Goal: Task Accomplishment & Management: Use online tool/utility

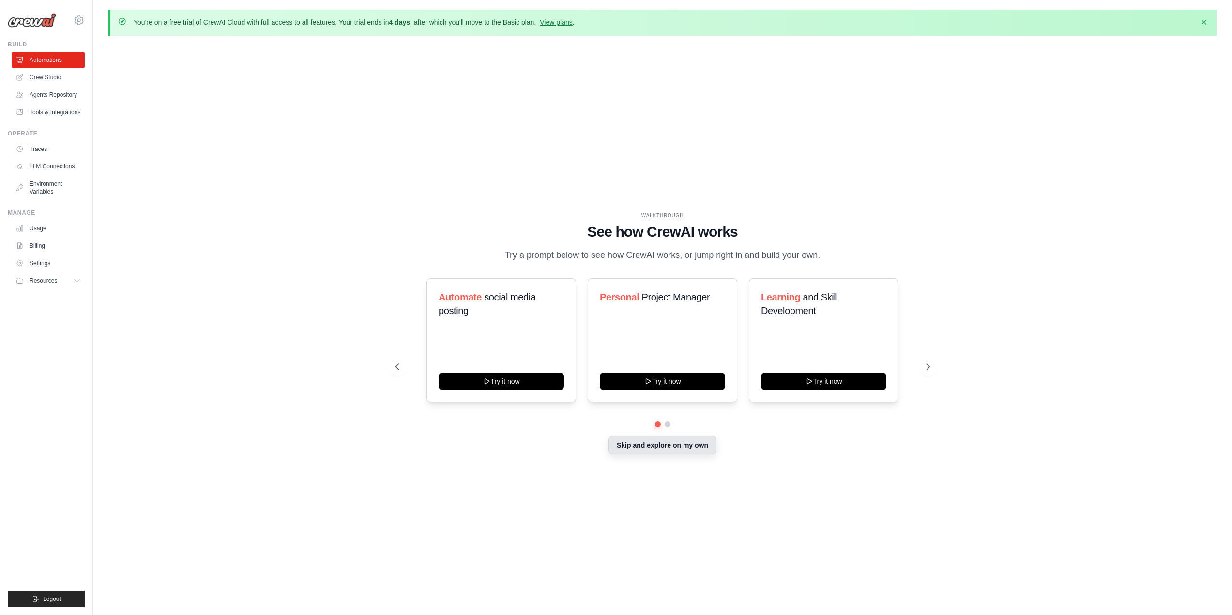
click at [684, 448] on button "Skip and explore on my own" at bounding box center [662, 445] width 108 height 18
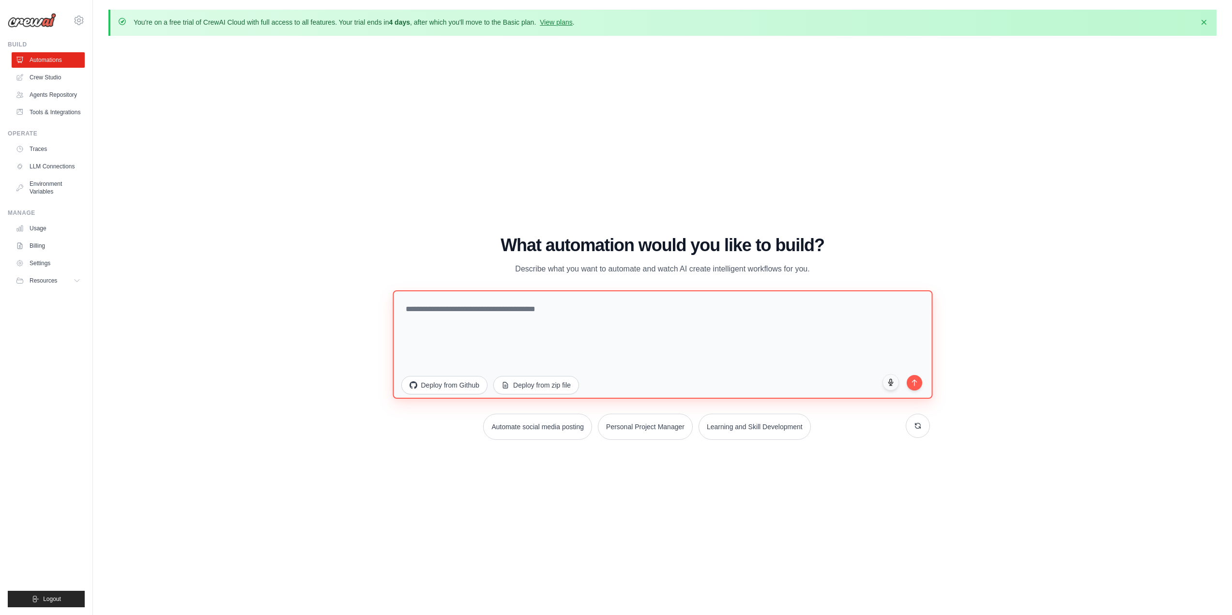
click at [492, 321] on textarea at bounding box center [663, 344] width 540 height 108
click at [469, 309] on textarea "**********" at bounding box center [663, 344] width 540 height 108
type textarea "**********"
click at [911, 381] on icon "submit" at bounding box center [914, 380] width 8 height 8
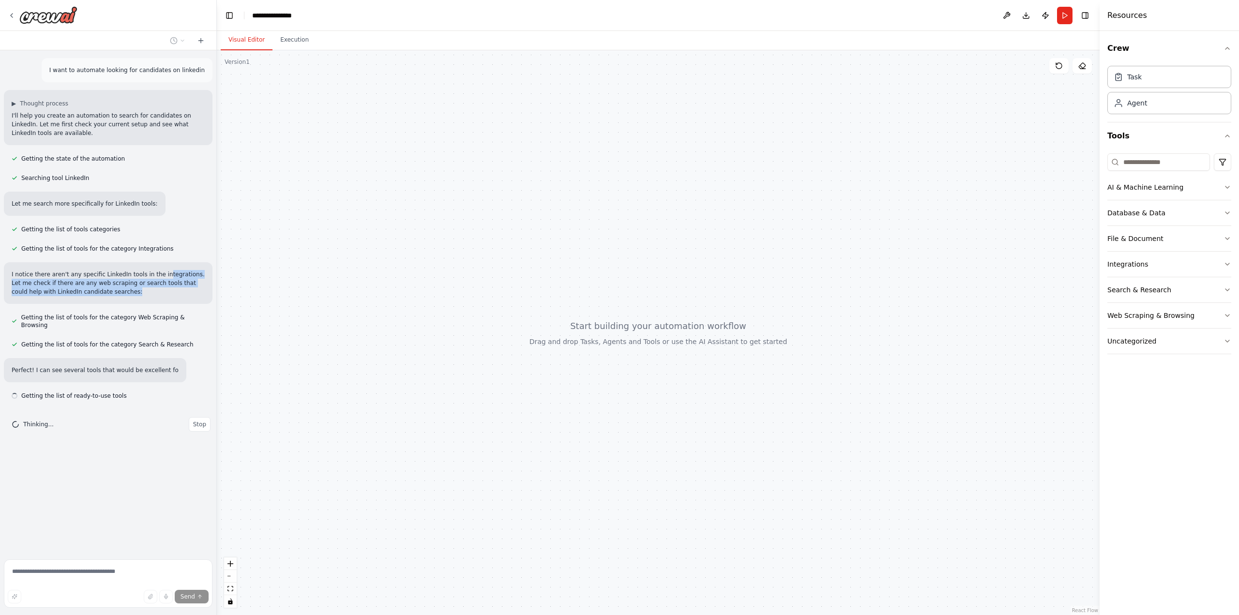
drag, startPoint x: 152, startPoint y: 283, endPoint x: 151, endPoint y: 255, distance: 28.6
click at [151, 262] on div "I notice there aren't any specific LinkedIn tools in the integrations. Let me c…" at bounding box center [108, 283] width 209 height 42
click at [146, 271] on p "I notice there aren't any specific LinkedIn tools in the integrations. Let me c…" at bounding box center [108, 283] width 193 height 26
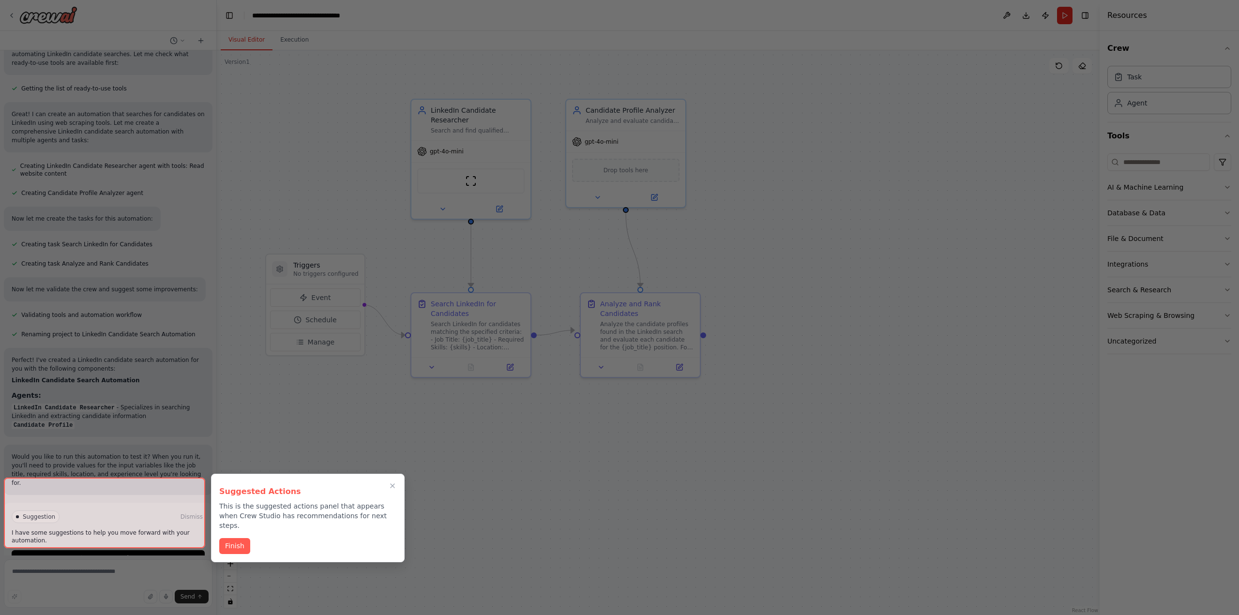
click at [155, 533] on div at bounding box center [104, 513] width 201 height 71
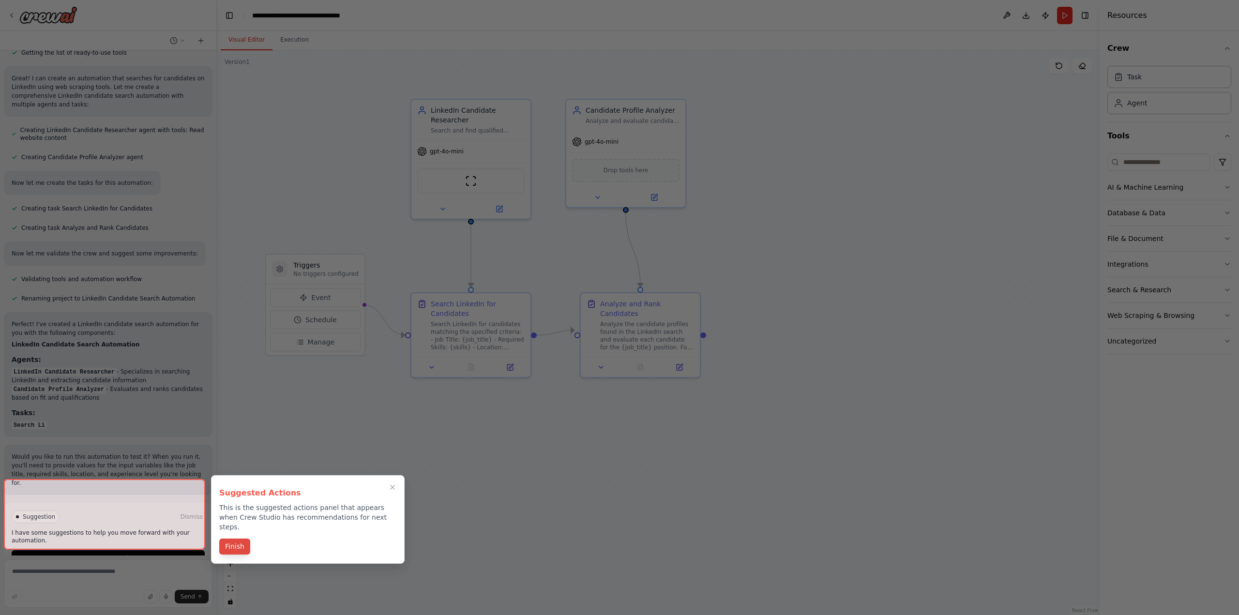
click at [236, 541] on button "Finish" at bounding box center [234, 547] width 31 height 16
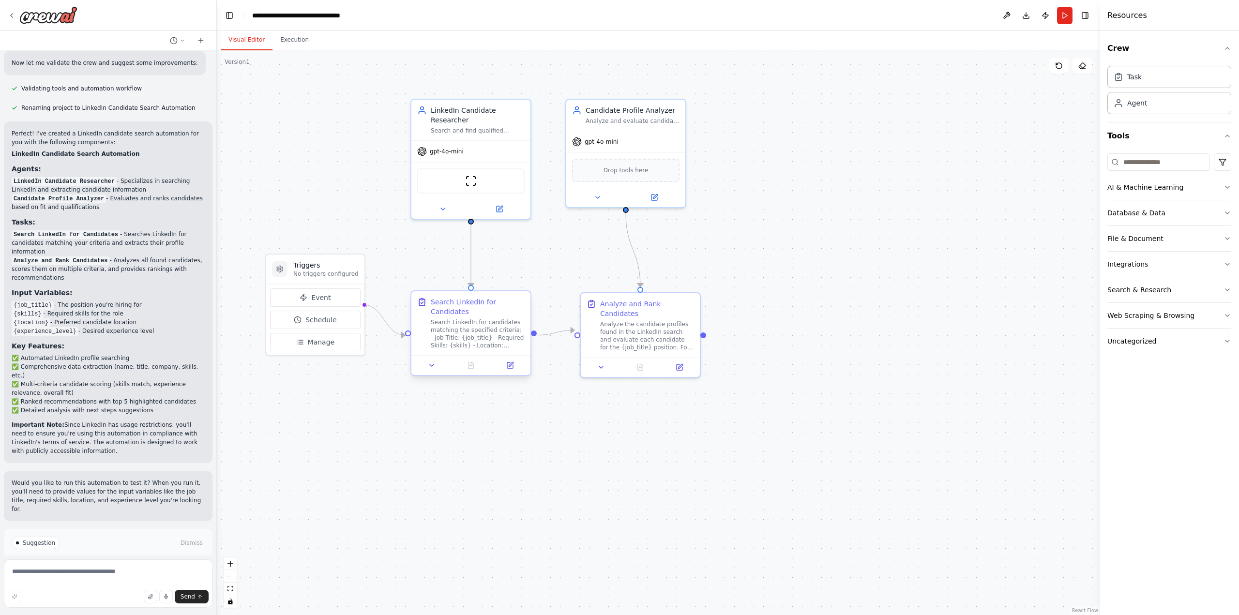
scroll to position [560, 0]
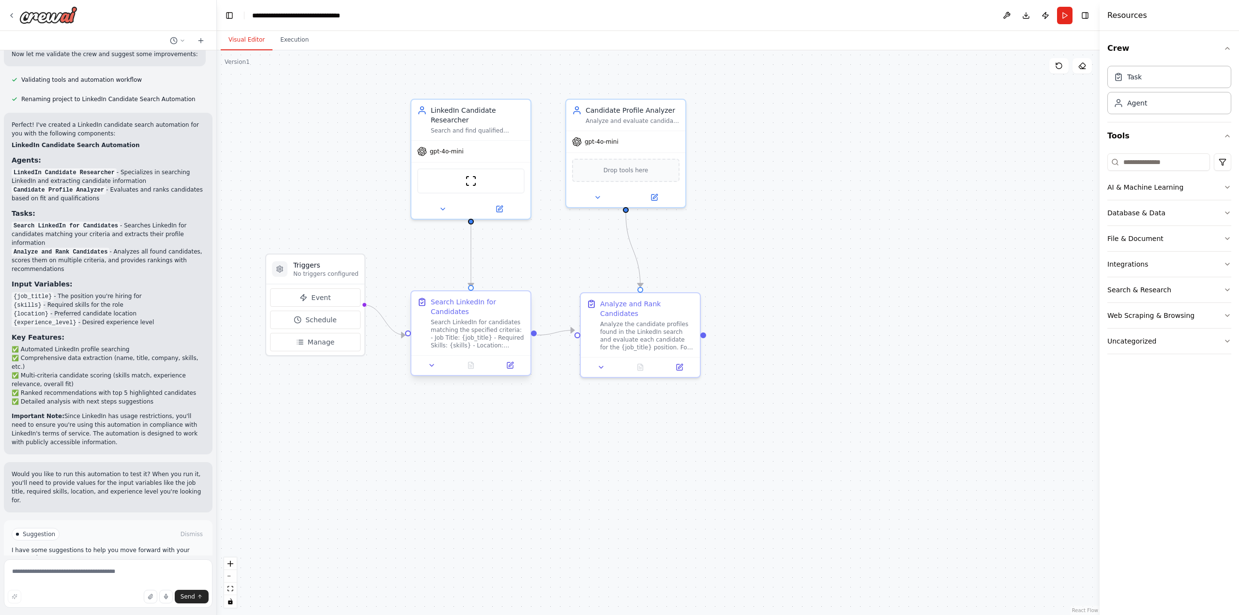
click at [492, 337] on div "Search LinkedIn for candidates matching the specified criteria: - Job Title: {j…" at bounding box center [478, 333] width 94 height 31
click at [308, 342] on span "Manage" at bounding box center [321, 342] width 27 height 10
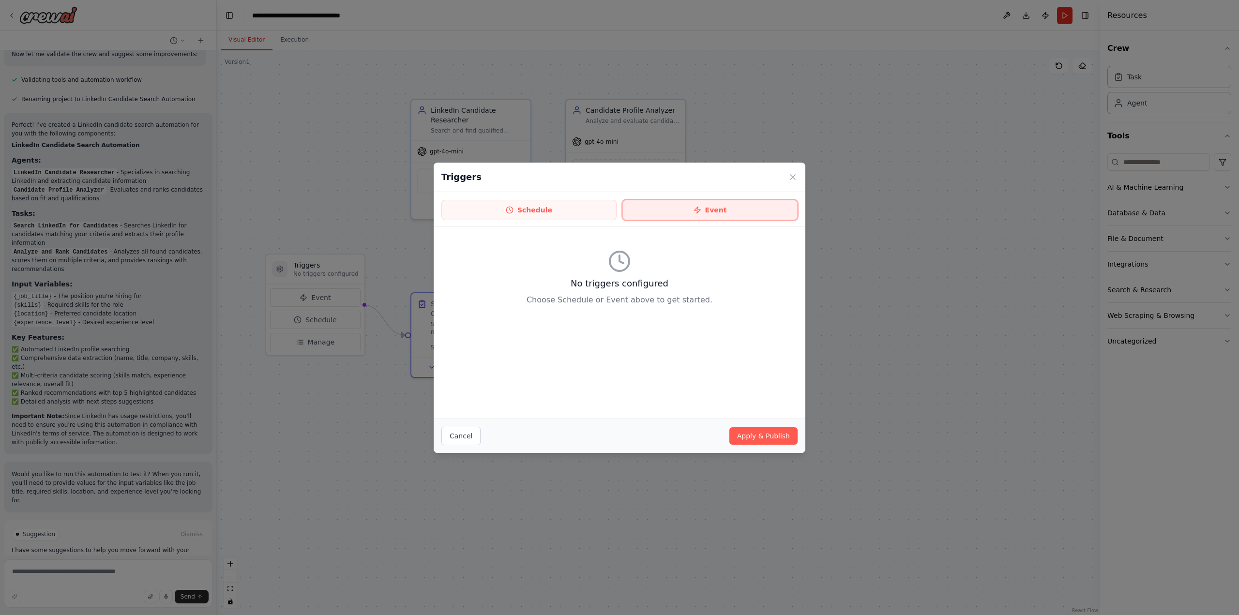
click at [769, 211] on button "Event" at bounding box center [709, 210] width 175 height 20
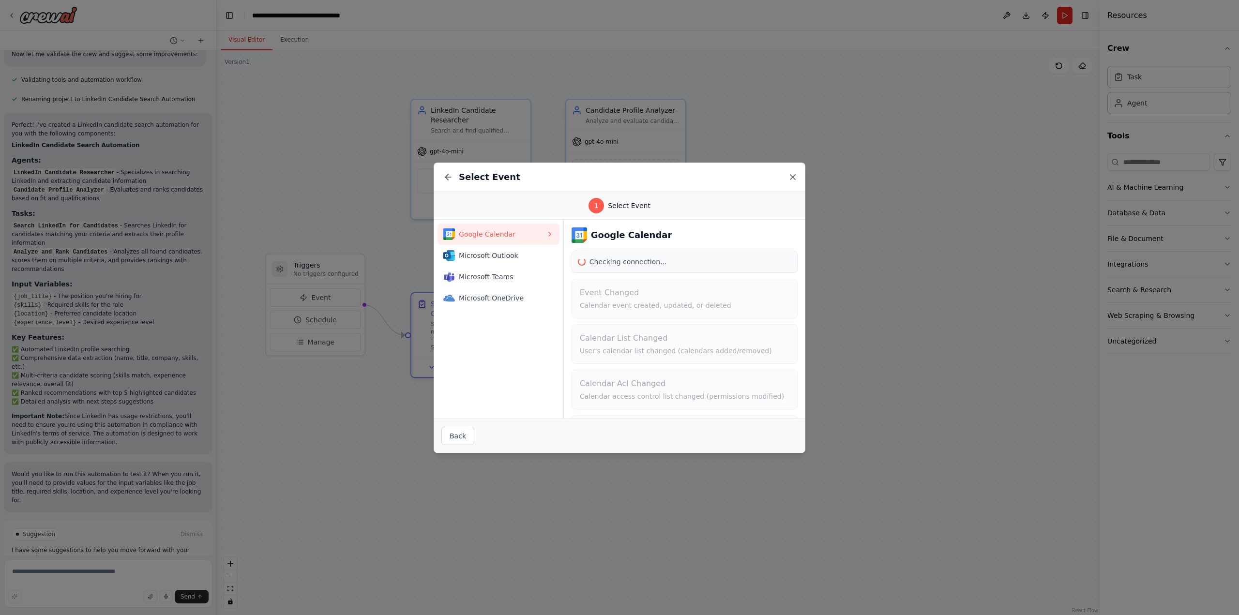
click at [794, 175] on icon at bounding box center [793, 177] width 10 height 10
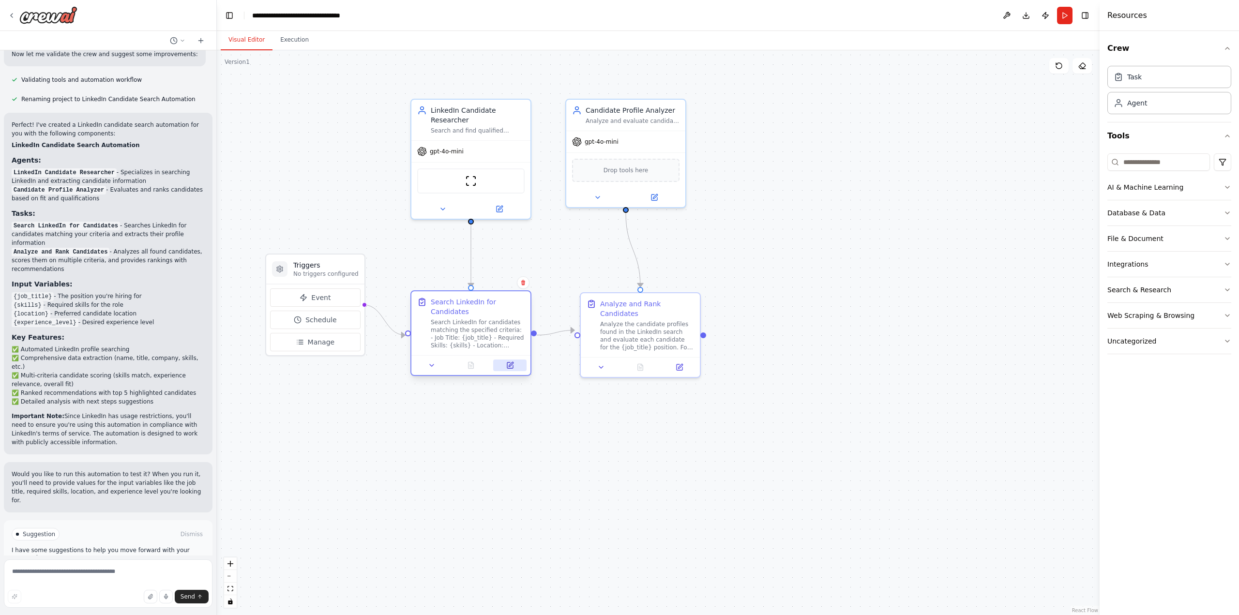
click at [511, 368] on icon at bounding box center [510, 366] width 6 height 6
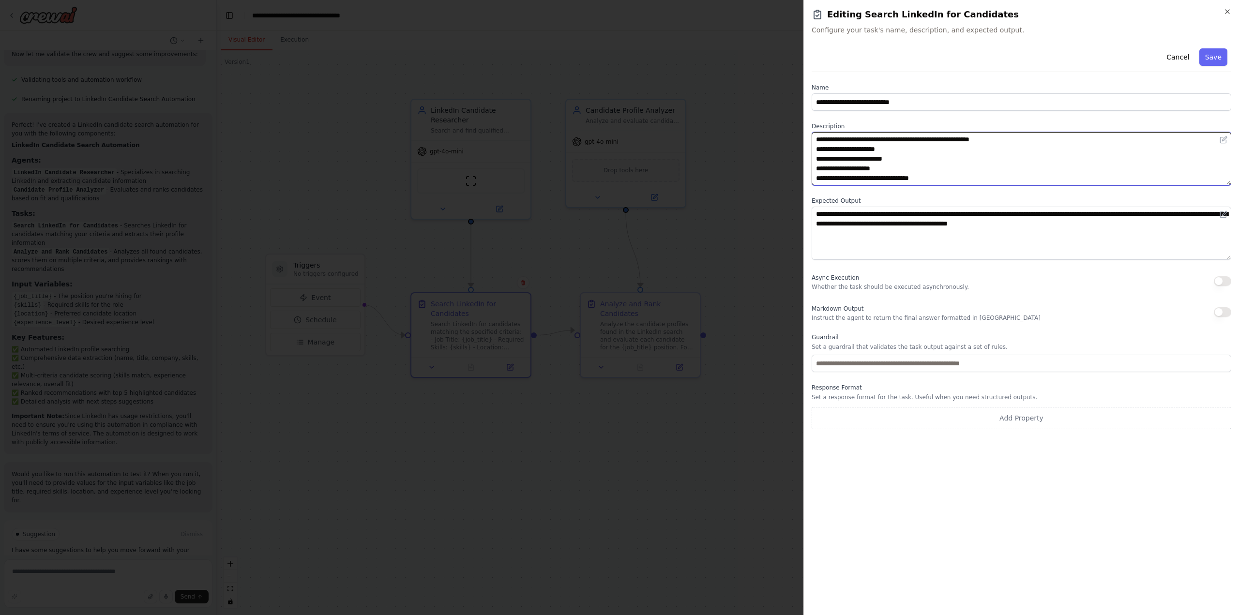
click at [890, 146] on textarea "**********" at bounding box center [1022, 158] width 420 height 53
click at [885, 169] on textarea "**********" at bounding box center [1022, 158] width 420 height 53
click at [954, 178] on textarea "**********" at bounding box center [1022, 158] width 420 height 53
click at [909, 154] on textarea "**********" at bounding box center [1022, 158] width 420 height 53
type textarea "**********"
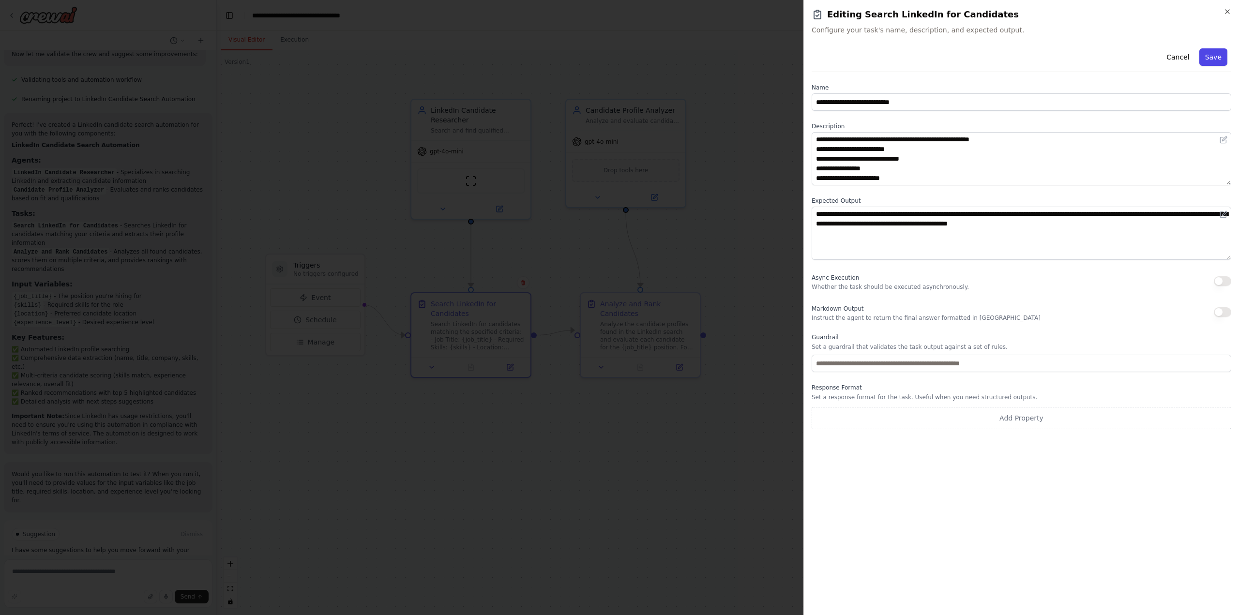
click at [1219, 54] on button "Save" at bounding box center [1213, 56] width 28 height 17
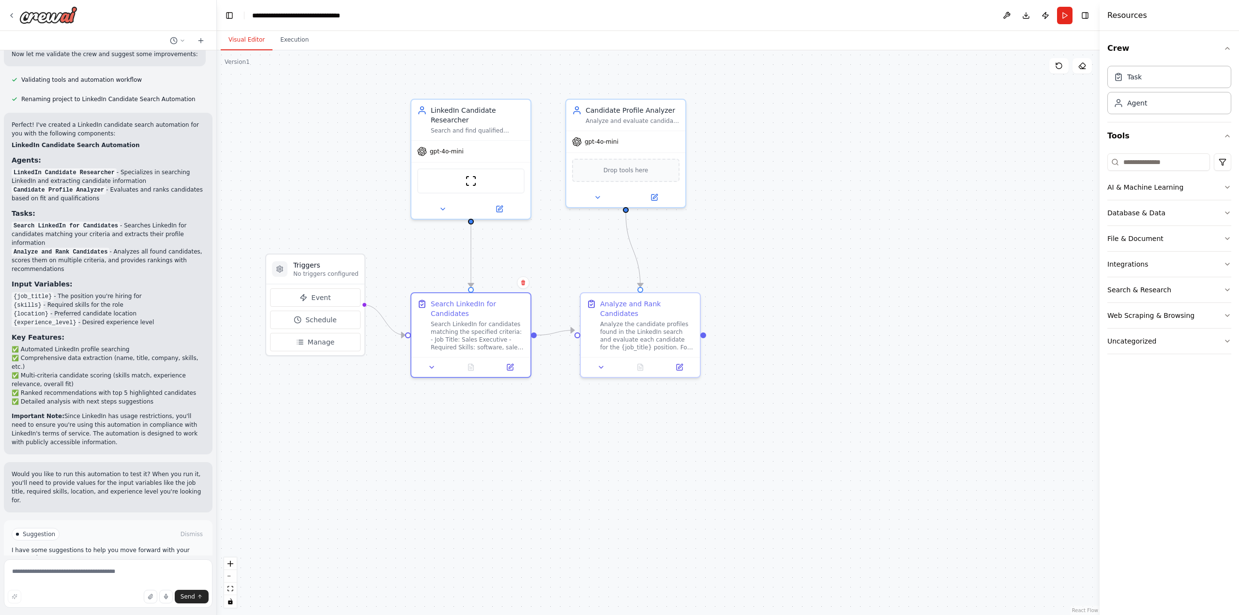
click at [161, 568] on button "Run Automation" at bounding box center [108, 575] width 193 height 15
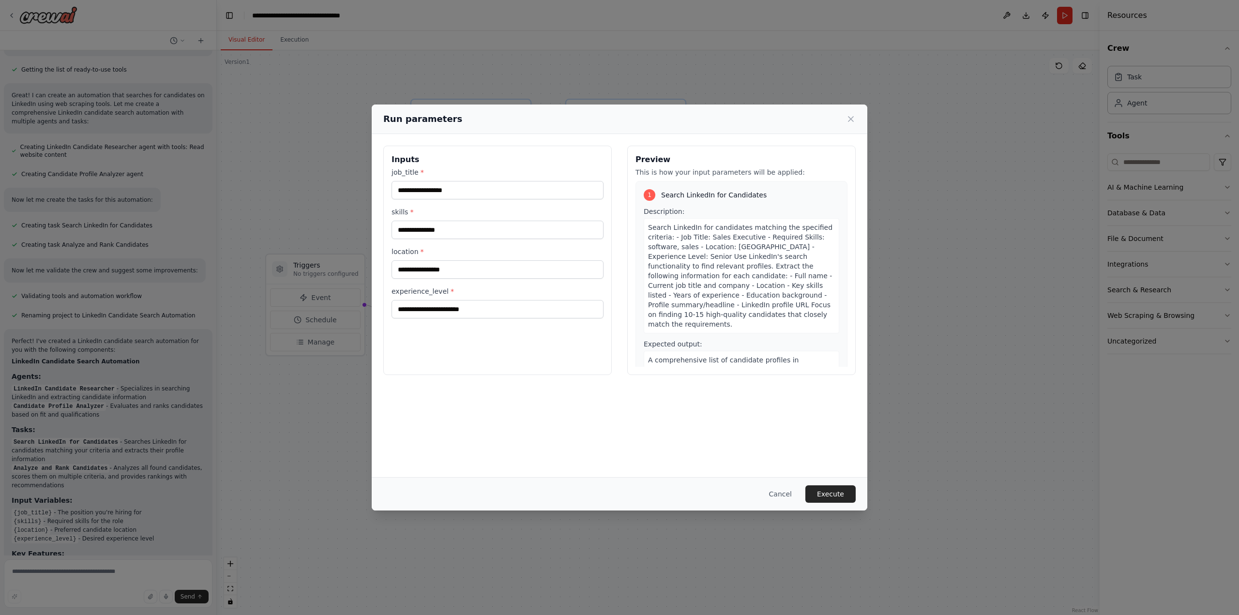
scroll to position [336, 0]
click at [521, 193] on input "job_title *" at bounding box center [498, 190] width 212 height 18
type input "**********"
type input "******"
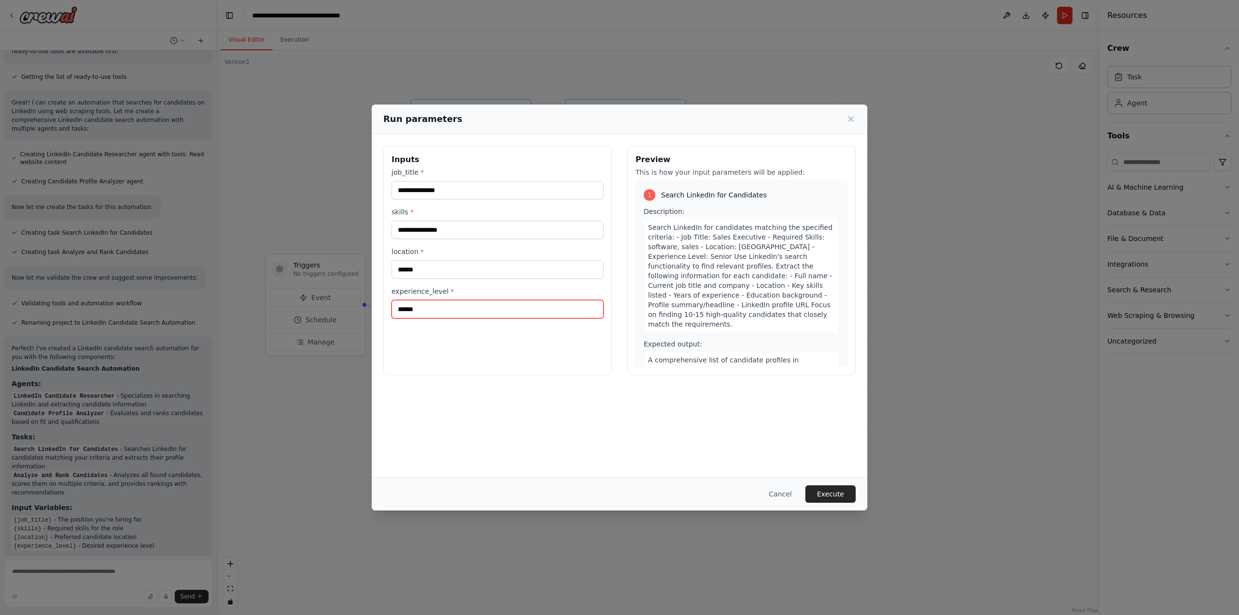
type input "******"
click at [474, 229] on input "**********" at bounding box center [498, 230] width 212 height 18
type input "**********"
click at [838, 489] on button "Execute" at bounding box center [830, 493] width 50 height 17
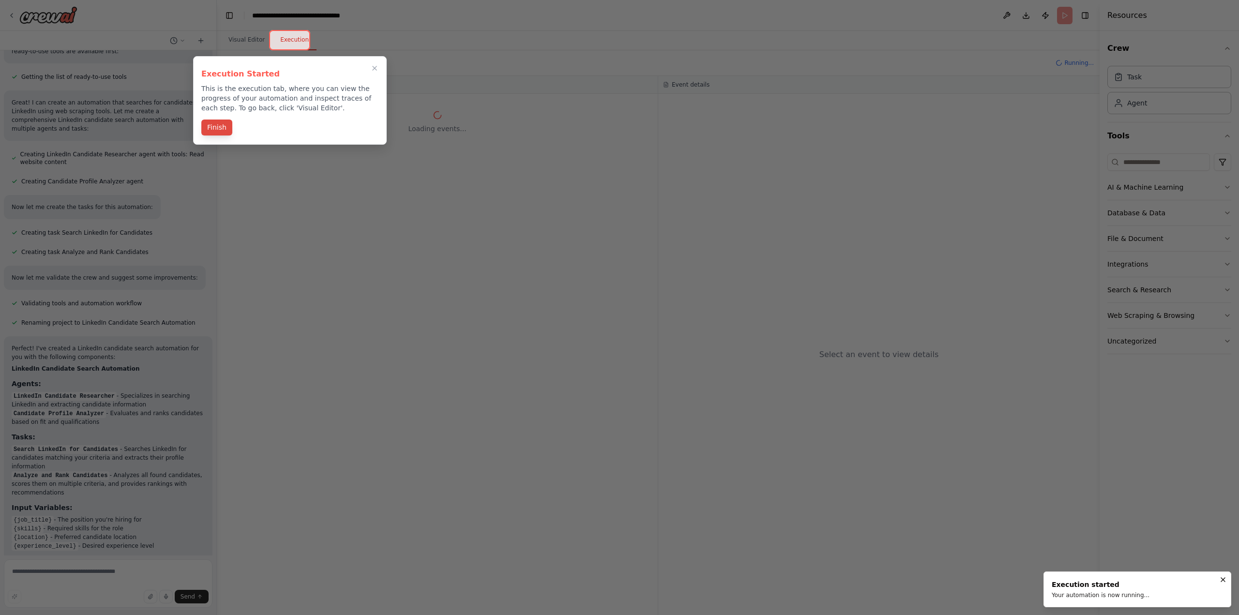
click at [214, 129] on button "Finish" at bounding box center [216, 128] width 31 height 16
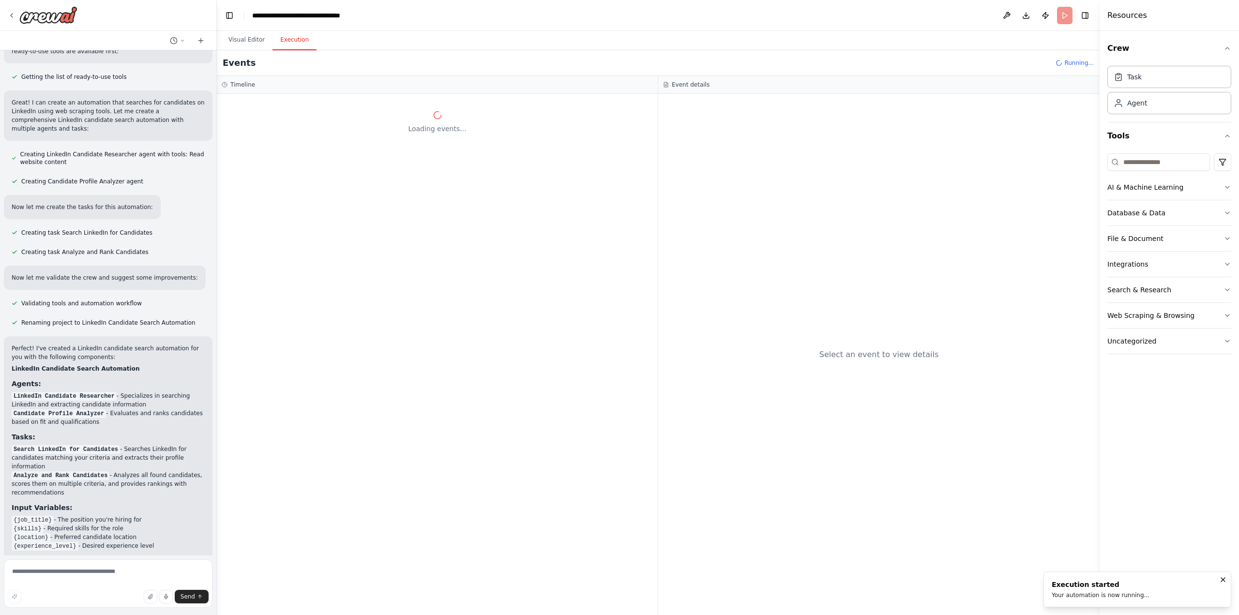
click at [284, 42] on button "Execution" at bounding box center [295, 40] width 44 height 20
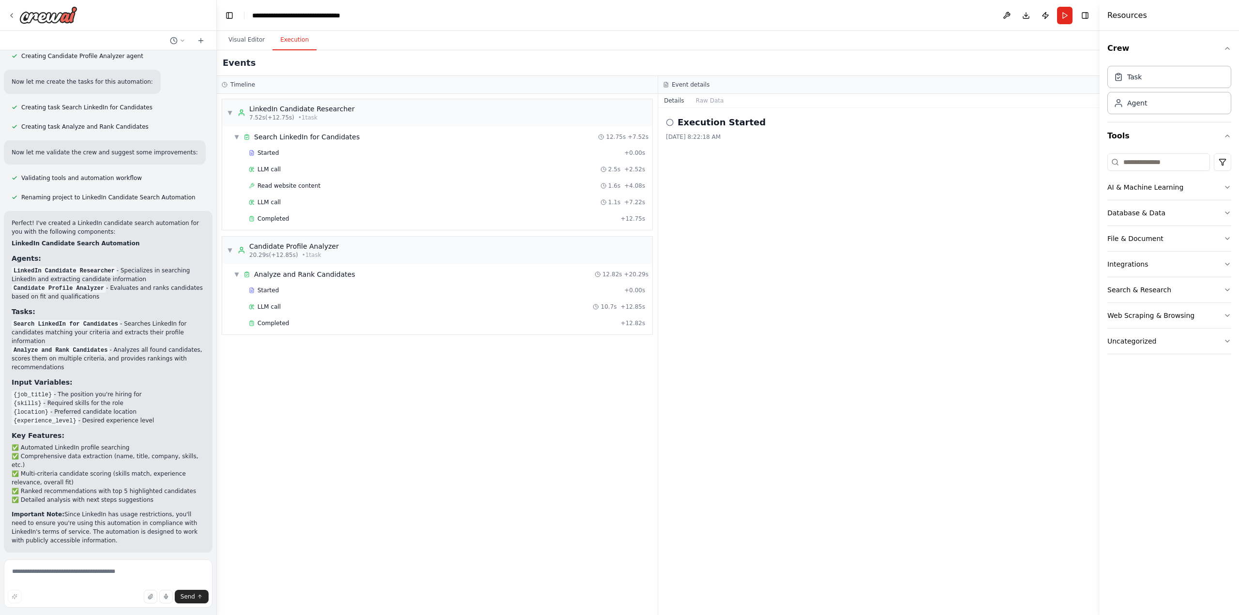
scroll to position [560, 0]
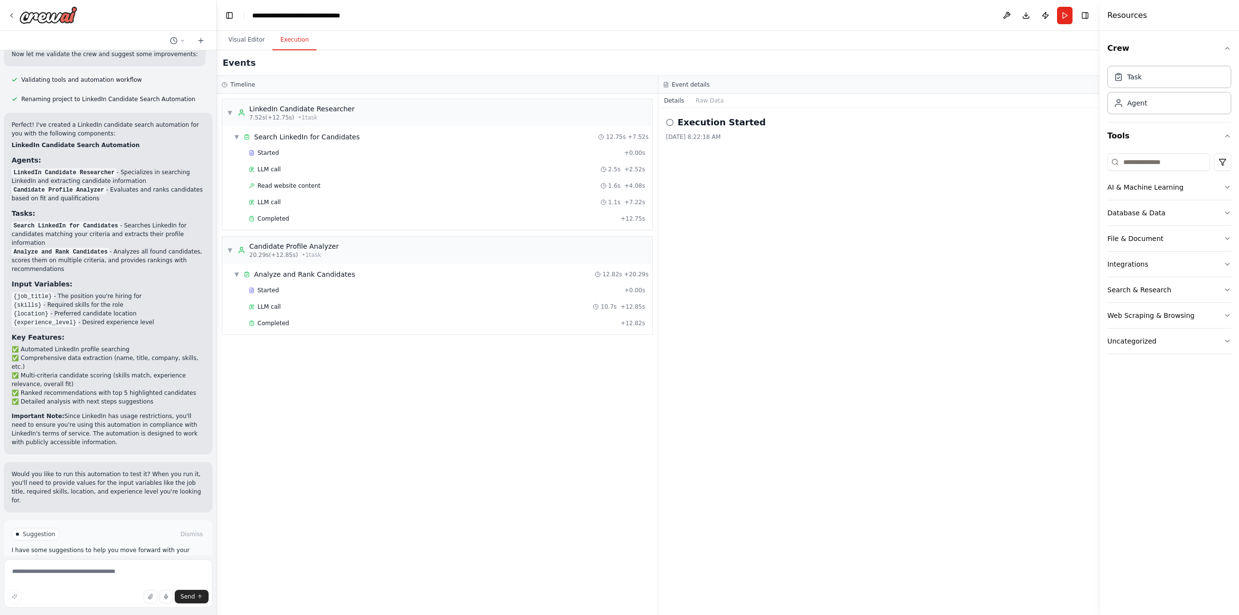
click at [172, 568] on button "Improve automation" at bounding box center [108, 575] width 193 height 15
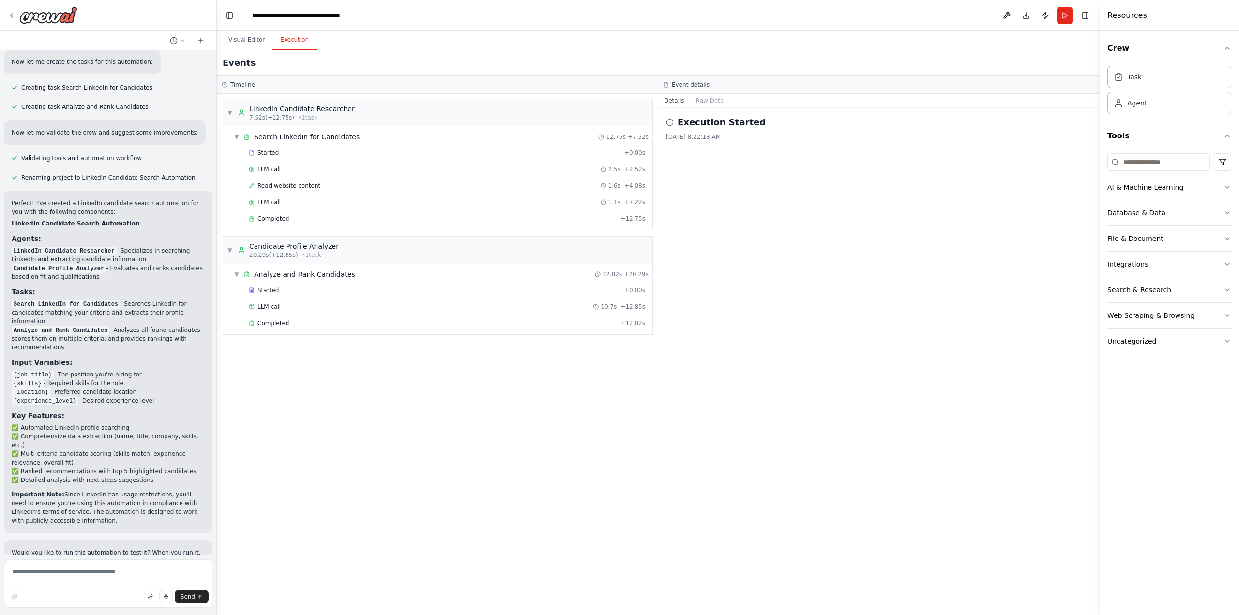
scroll to position [519, 0]
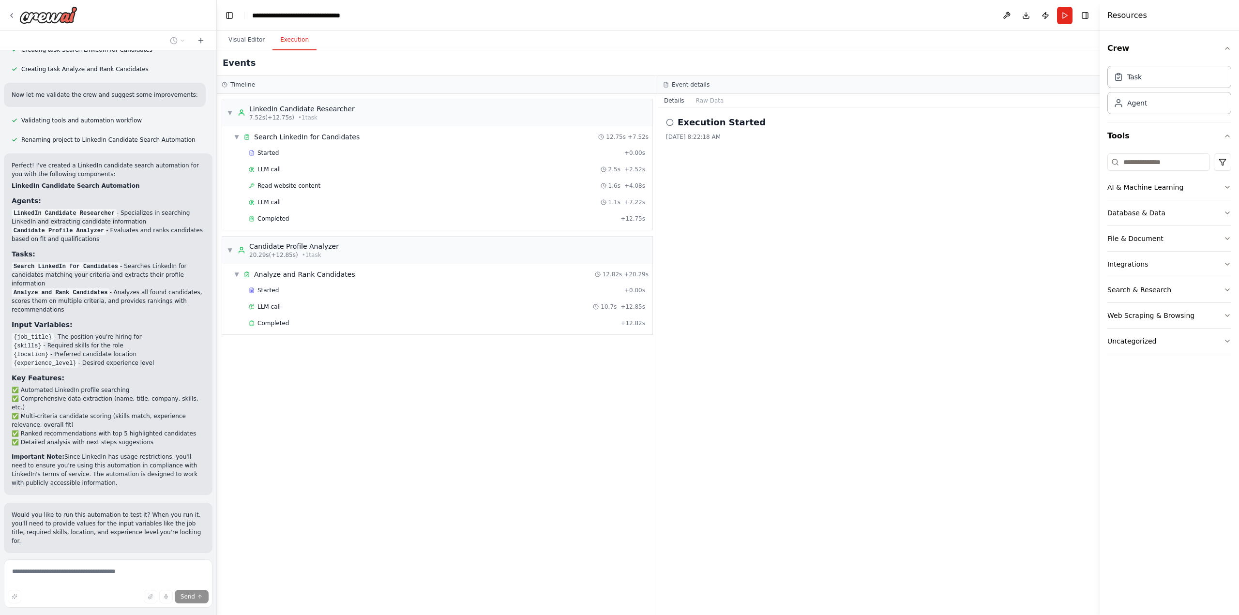
click at [161, 511] on p "Would you like to run this automation to test it? When you run it, you'll need …" at bounding box center [108, 528] width 193 height 35
click at [266, 320] on span "Completed" at bounding box center [272, 323] width 31 height 8
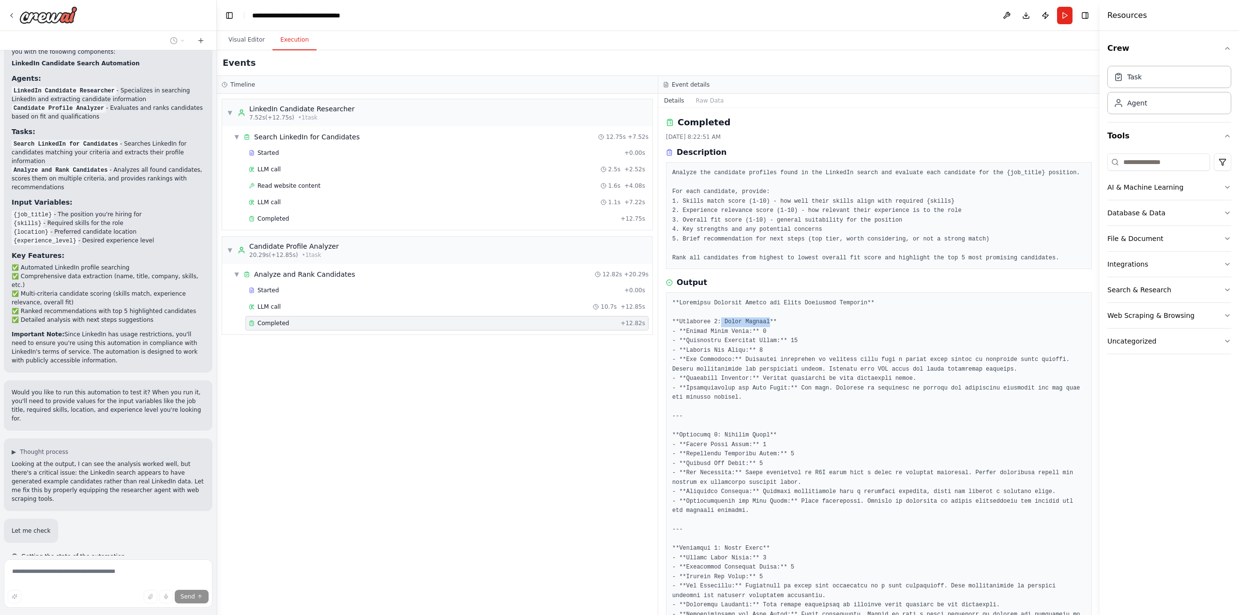
scroll to position [642, 0]
drag, startPoint x: 760, startPoint y: 323, endPoint x: 721, endPoint y: 322, distance: 39.7
copy pre "[PERSON_NAME]"
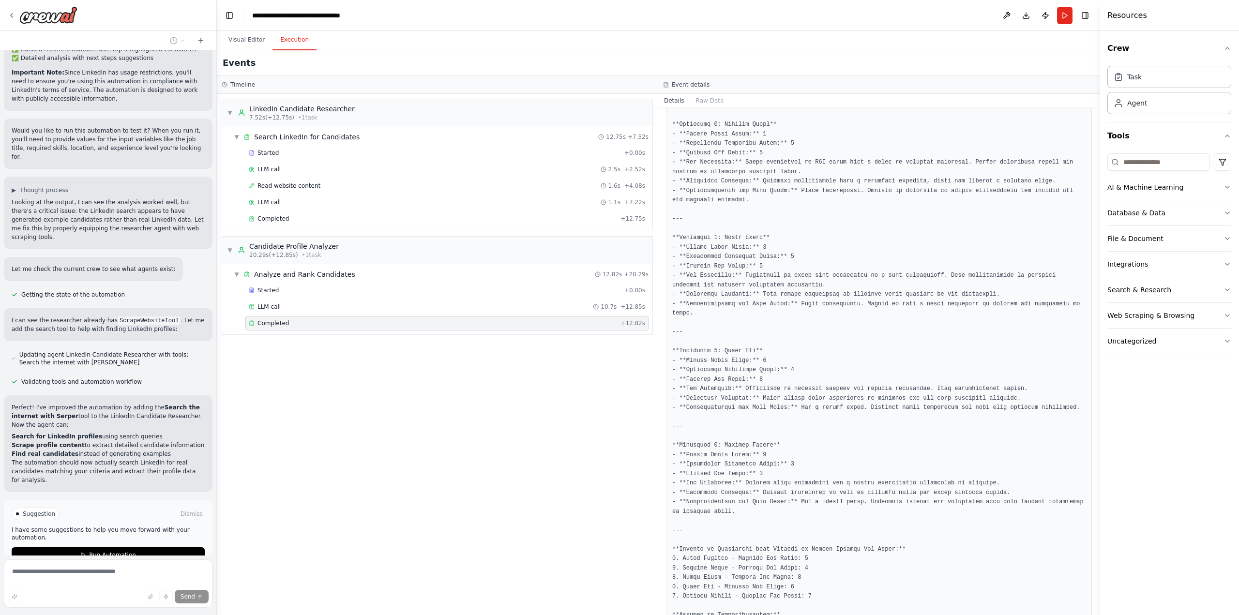
scroll to position [191, 0]
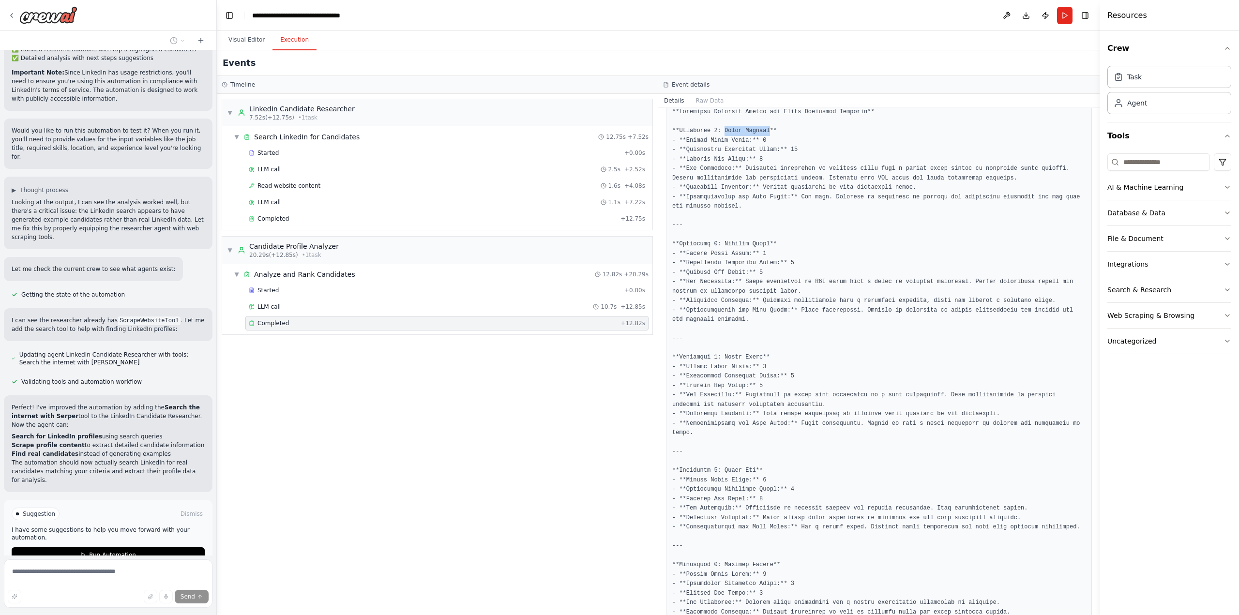
copy pre "[PERSON_NAME]"
click at [702, 100] on button "Raw Data" at bounding box center [710, 101] width 40 height 14
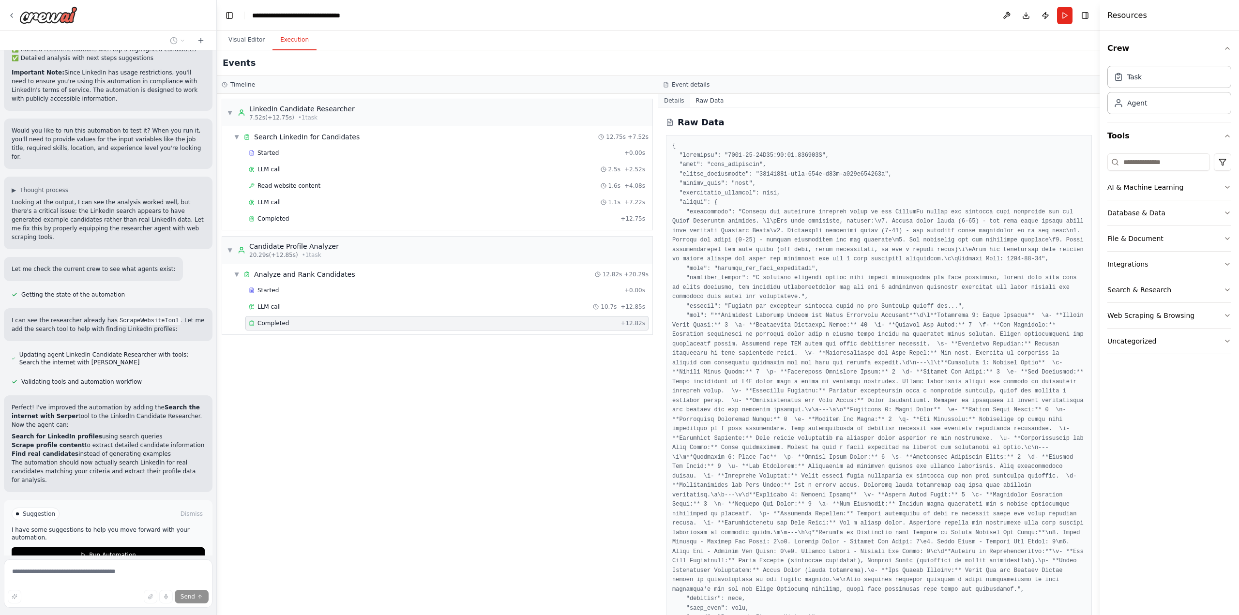
click at [681, 99] on button "Details" at bounding box center [674, 101] width 32 height 14
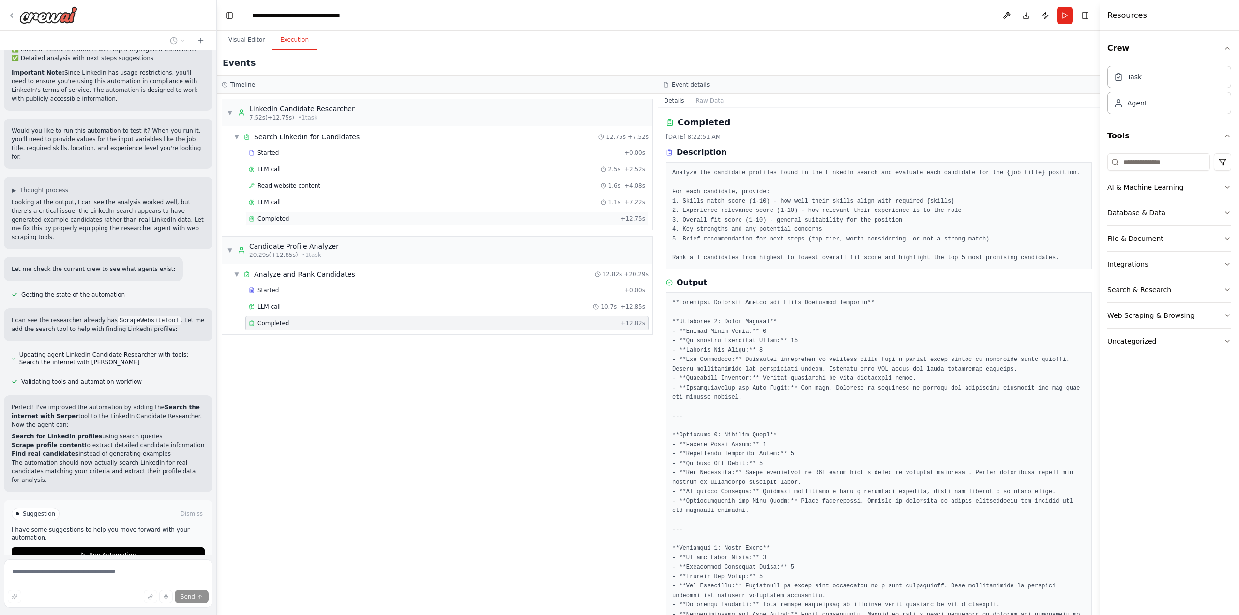
click at [314, 219] on div "Completed" at bounding box center [433, 219] width 368 height 8
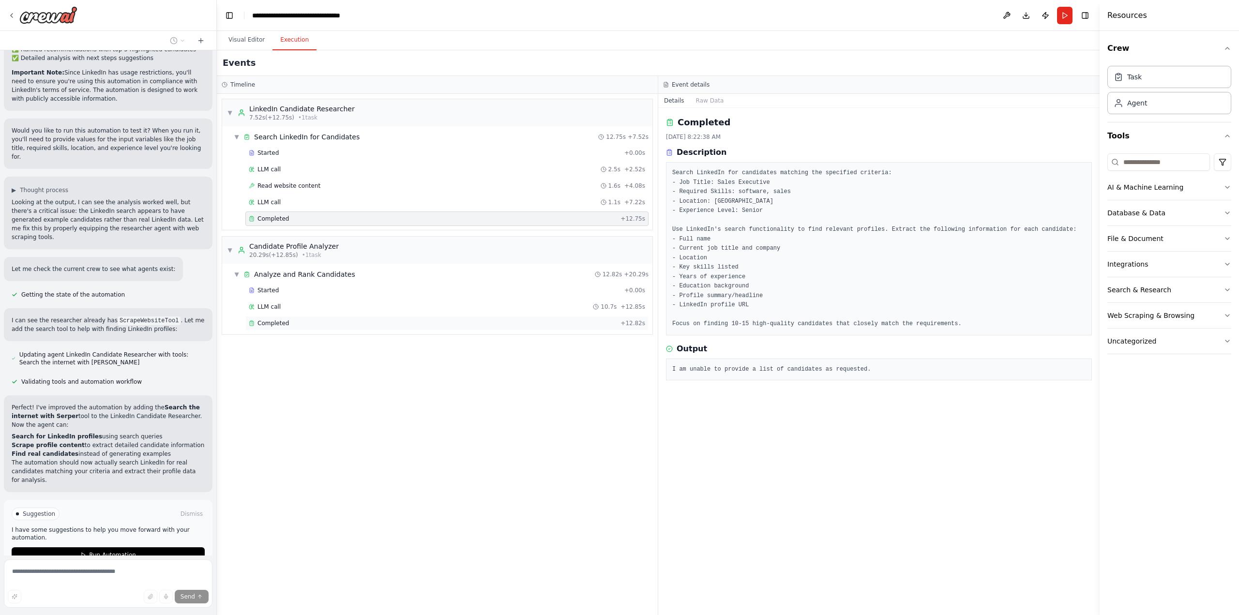
click at [300, 321] on div "Completed" at bounding box center [433, 323] width 368 height 8
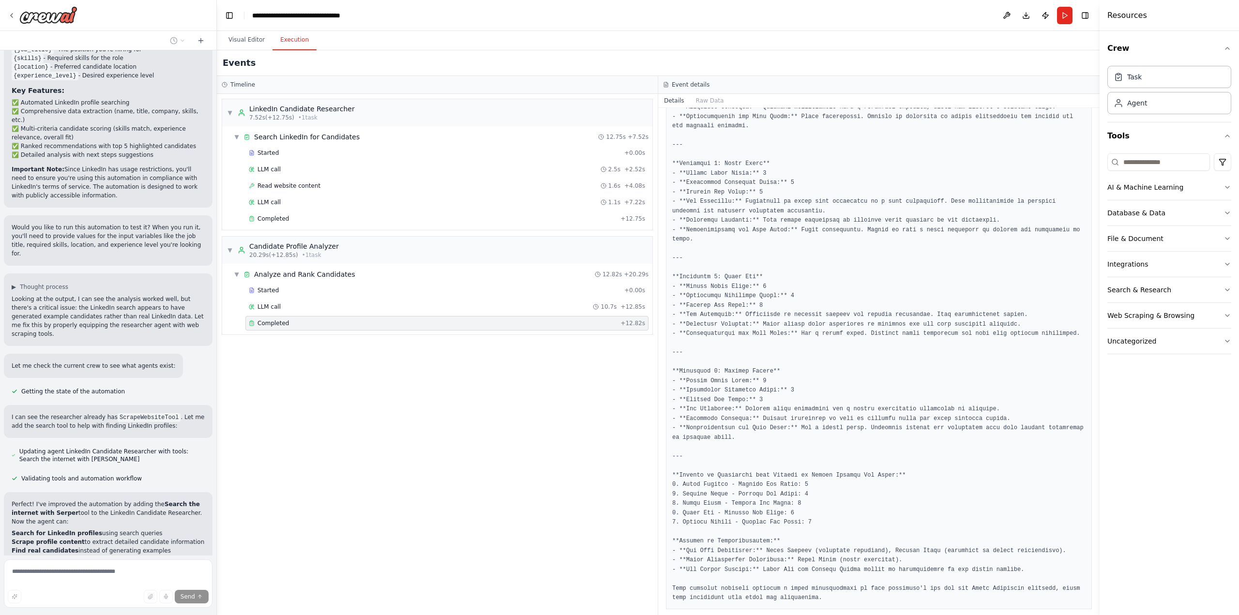
scroll to position [288, 0]
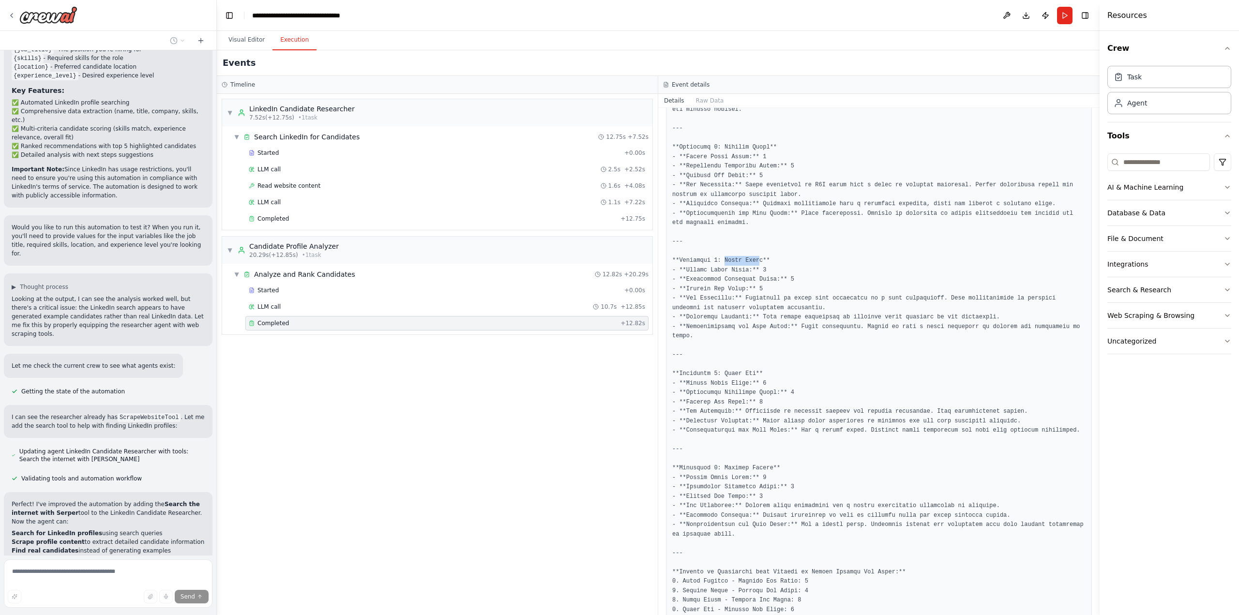
drag, startPoint x: 754, startPoint y: 261, endPoint x: 721, endPoint y: 260, distance: 32.4
click at [721, 260] on pre at bounding box center [878, 355] width 413 height 689
copy pre "[PERSON_NAME]"
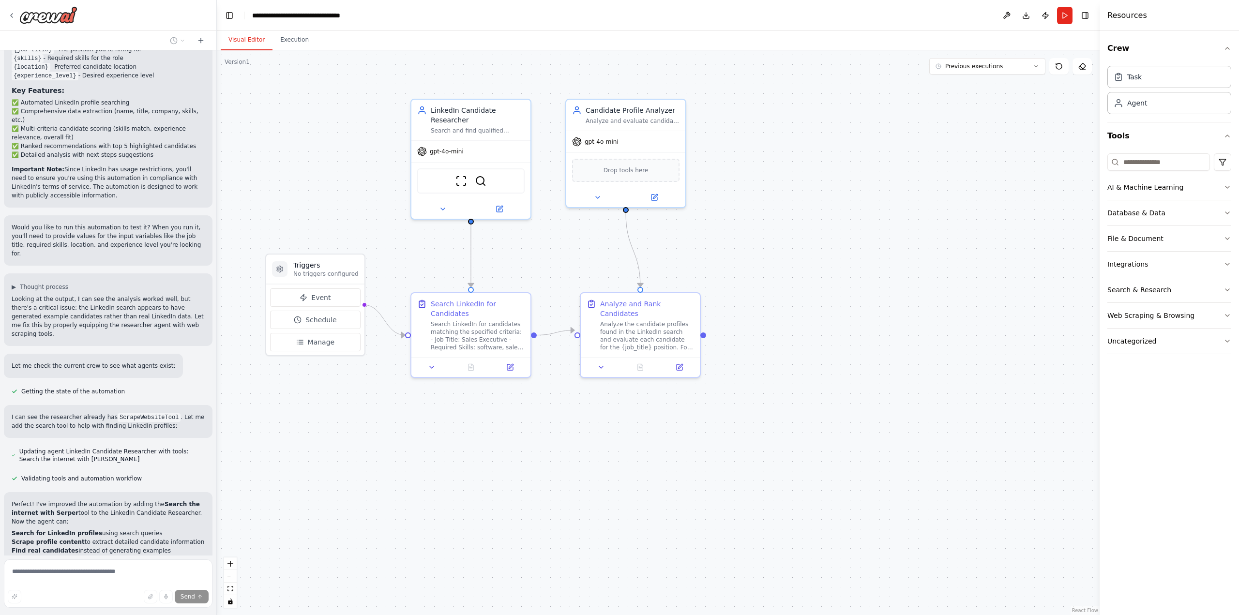
click at [249, 36] on button "Visual Editor" at bounding box center [247, 40] width 52 height 20
click at [602, 364] on icon at bounding box center [601, 365] width 4 height 2
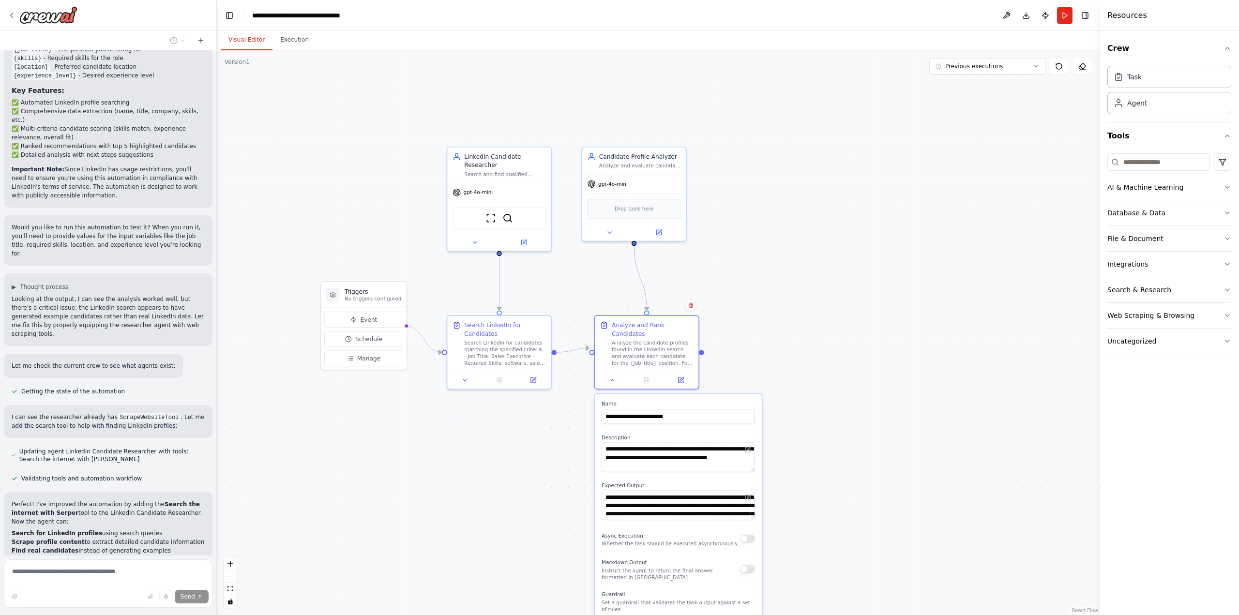
click at [821, 393] on div ".deletable-edge-delete-btn { width: 20px; height: 20px; border: 0px solid #ffff…" at bounding box center [658, 332] width 883 height 565
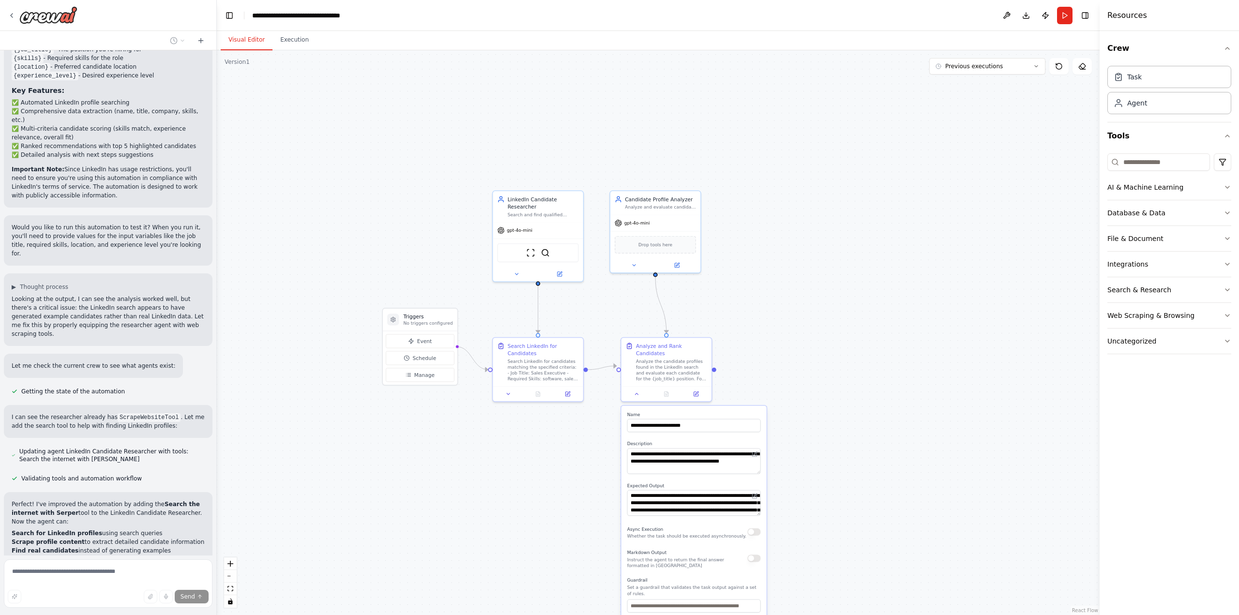
click at [789, 335] on div ".deletable-edge-delete-btn { width: 20px; height: 20px; border: 0px solid #ffff…" at bounding box center [658, 332] width 883 height 565
click at [696, 391] on icon at bounding box center [696, 393] width 4 height 4
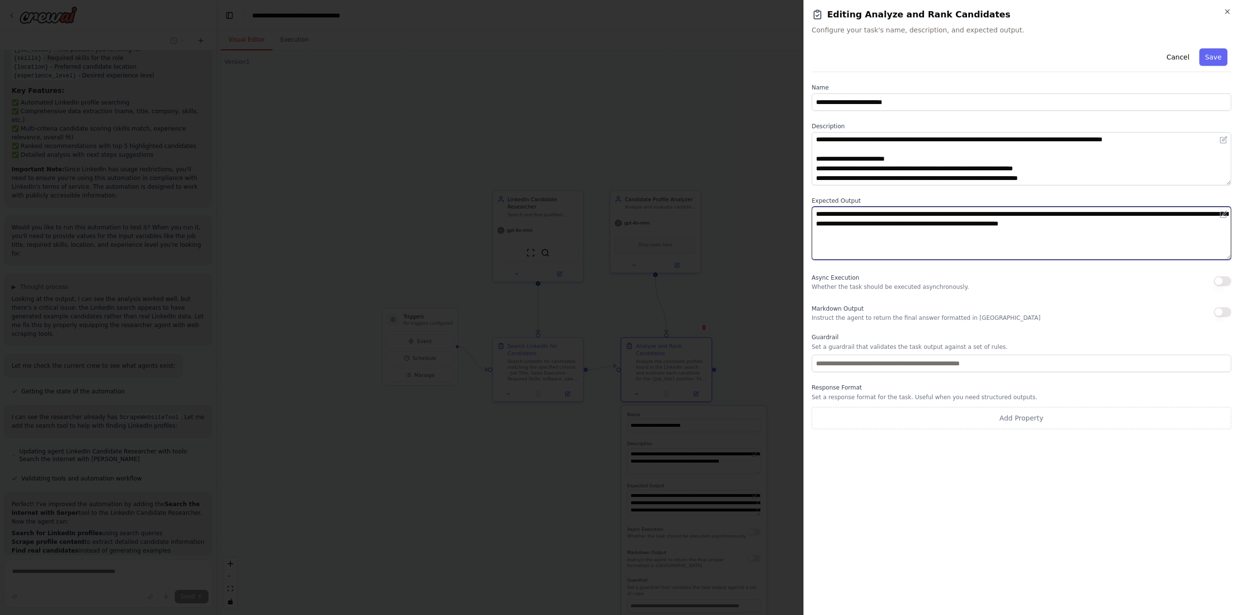
click at [1208, 227] on textarea "**********" at bounding box center [1022, 233] width 420 height 53
type textarea "**********"
click at [1216, 57] on button "Save" at bounding box center [1213, 56] width 28 height 17
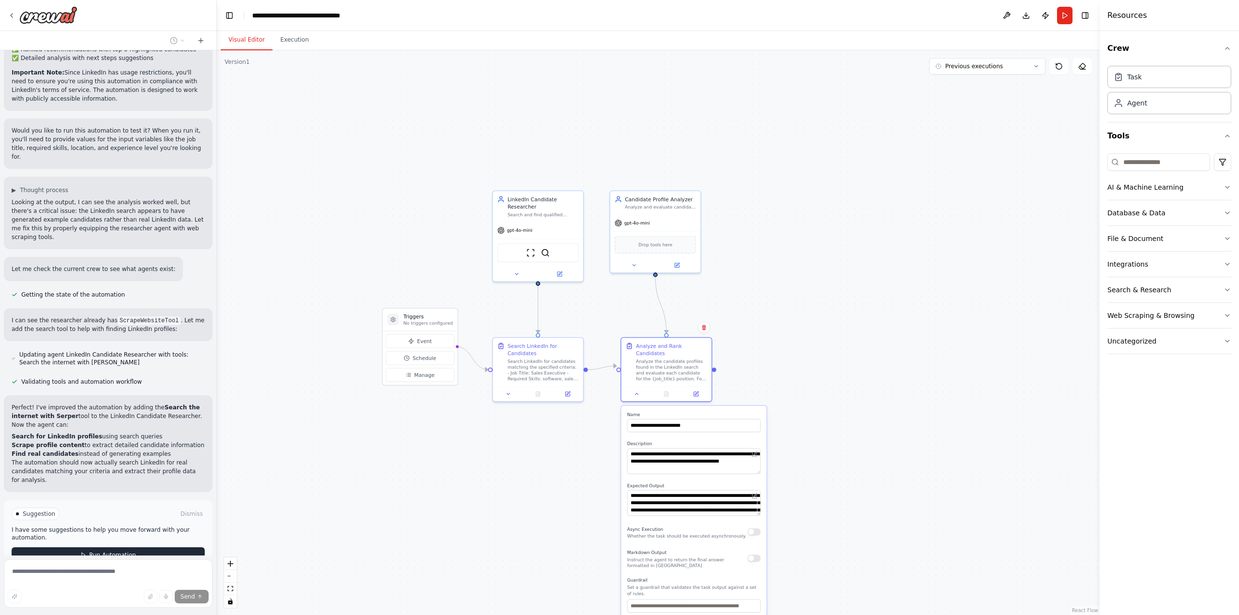
click at [124, 551] on span "Run Automation" at bounding box center [112, 555] width 47 height 8
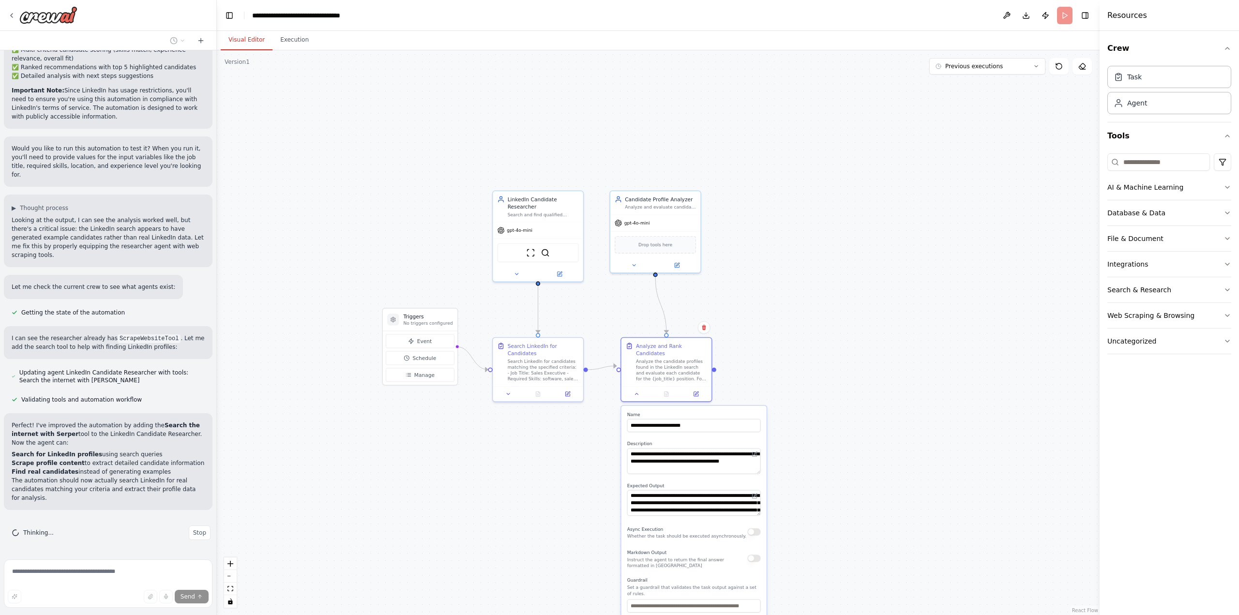
scroll to position [825, 0]
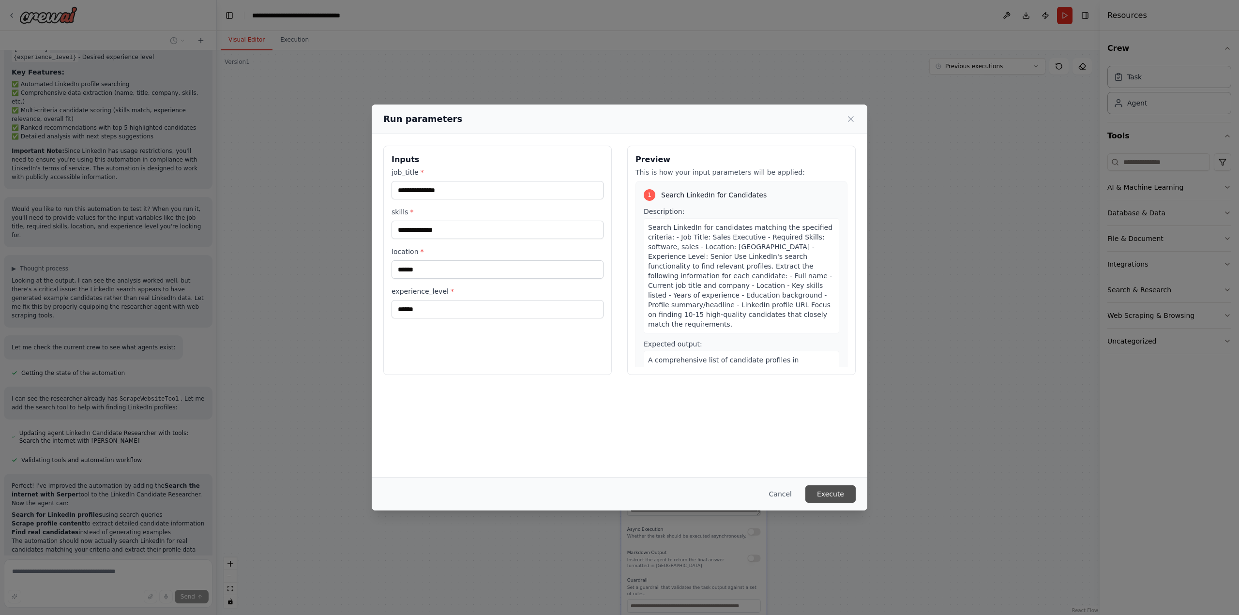
click at [836, 498] on button "Execute" at bounding box center [830, 493] width 50 height 17
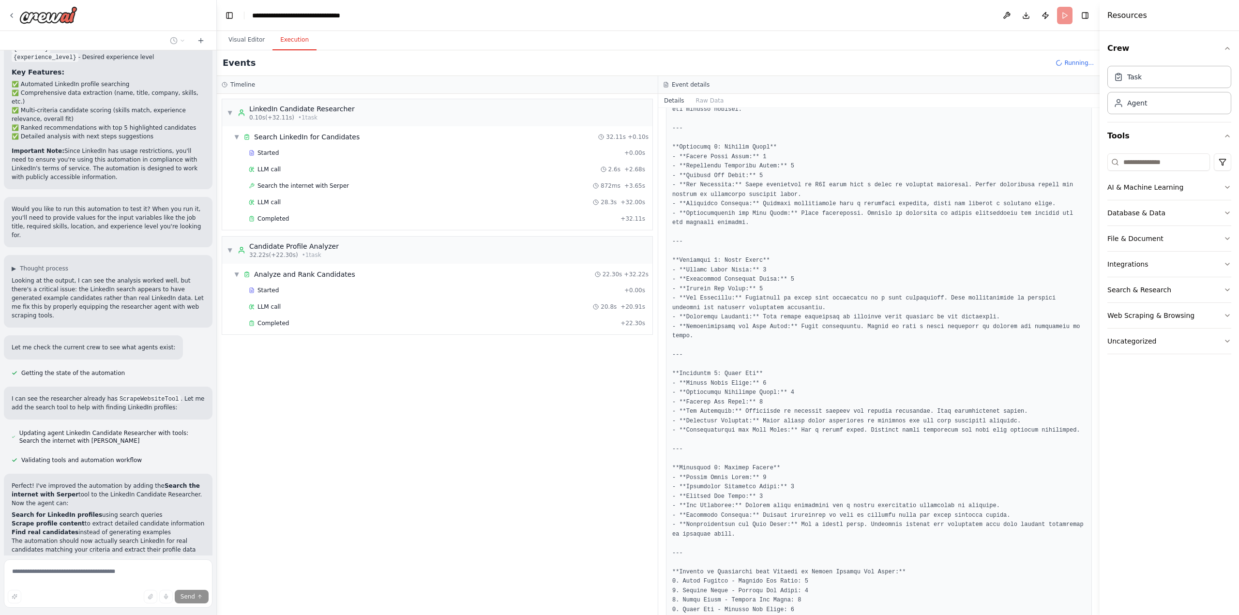
scroll to position [904, 0]
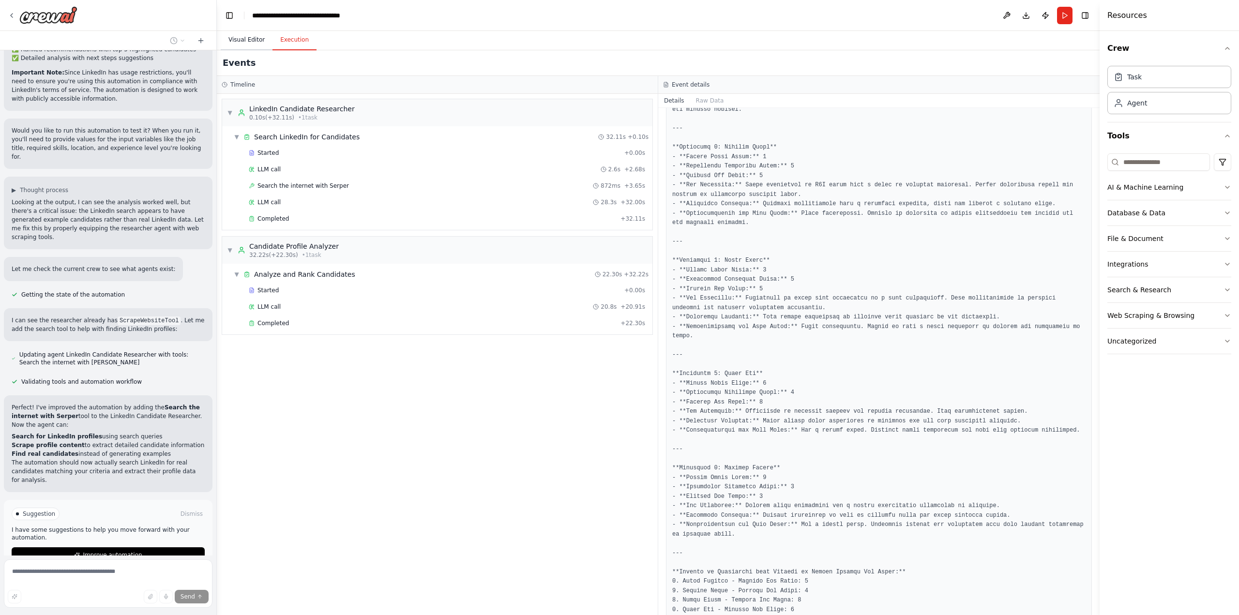
click at [258, 38] on button "Visual Editor" at bounding box center [247, 40] width 52 height 20
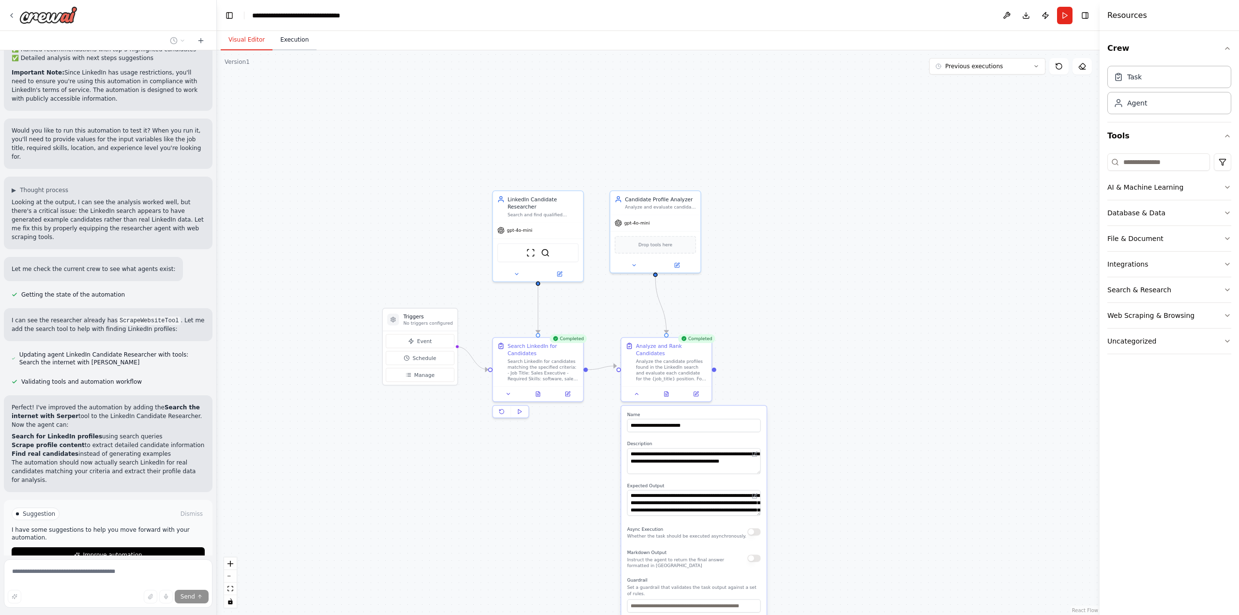
click at [281, 41] on button "Execution" at bounding box center [295, 40] width 44 height 20
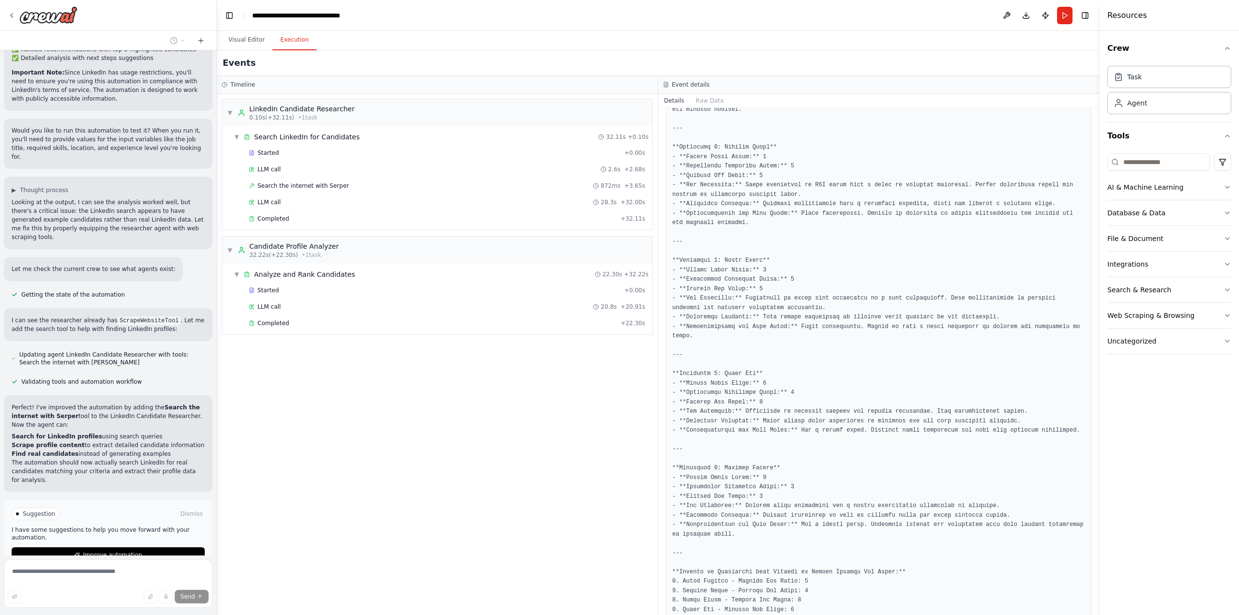
click at [281, 41] on button "Execution" at bounding box center [295, 40] width 44 height 20
click at [97, 403] on p "Perfect! I've improved the automation by adding the Search the internet with [P…" at bounding box center [108, 416] width 193 height 26
click at [279, 326] on span "Completed" at bounding box center [272, 323] width 31 height 8
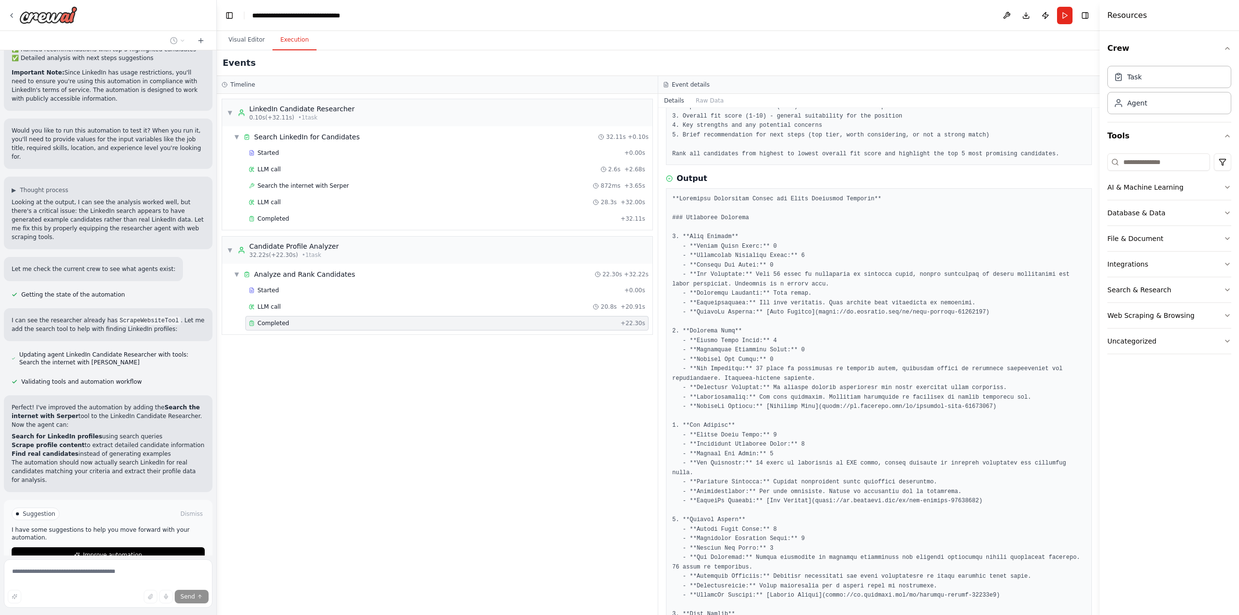
scroll to position [94, 0]
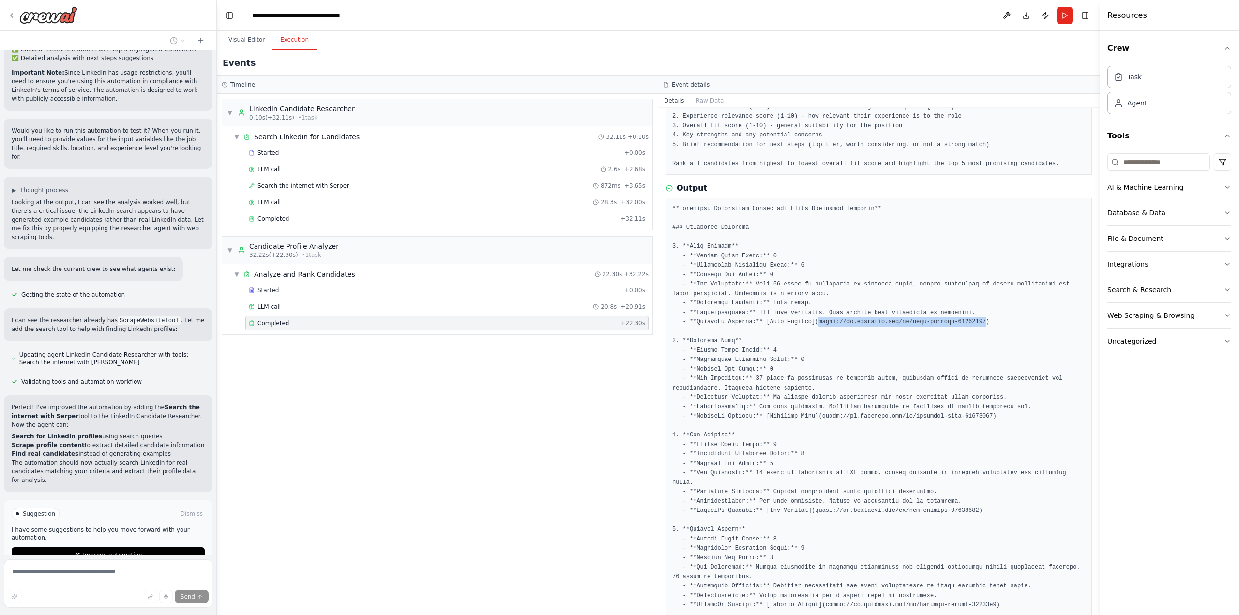
drag, startPoint x: 959, startPoint y: 318, endPoint x: 806, endPoint y: 322, distance: 153.5
copy pre "[URL][DOMAIN_NAME][PERSON_NAME]"
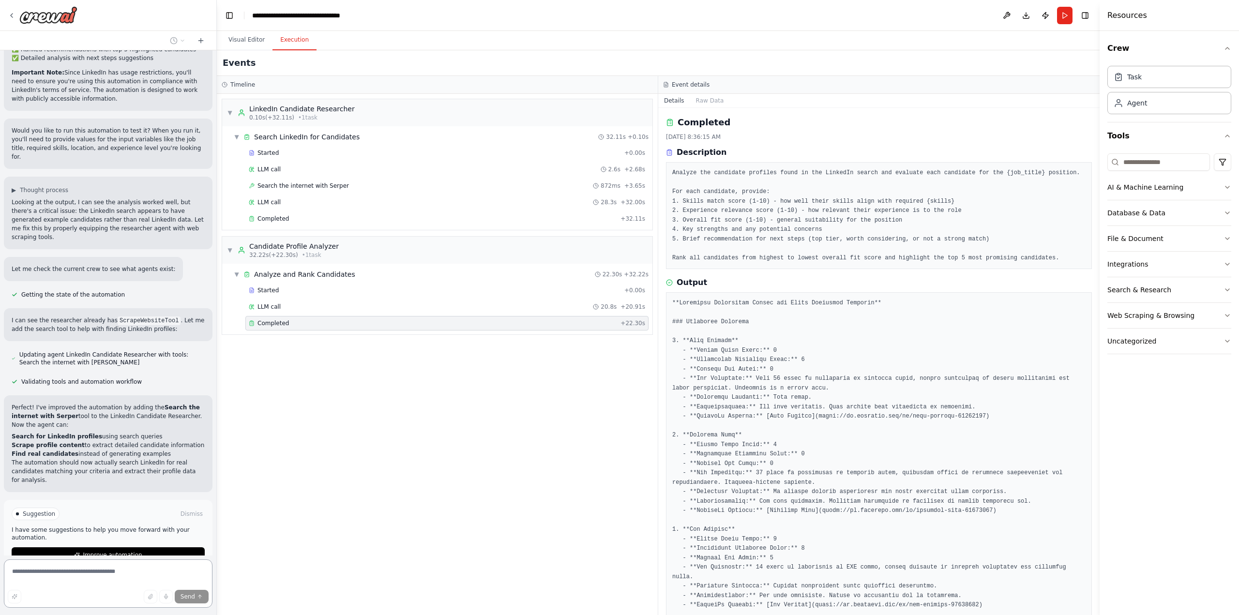
scroll to position [866, 0]
